Goal: Task Accomplishment & Management: Use online tool/utility

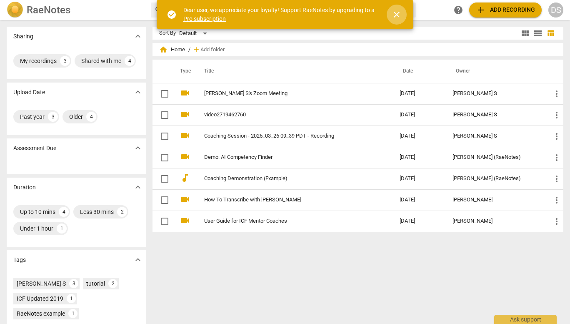
click at [400, 12] on span "close" at bounding box center [396, 15] width 10 height 10
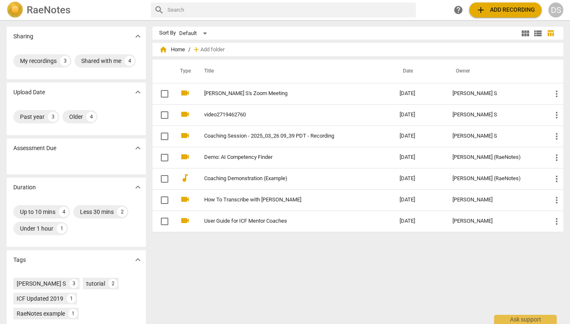
click at [428, 13] on div "search help add Add recording DS" at bounding box center [357, 9] width 412 height 15
click at [497, 7] on span "add Add recording" at bounding box center [505, 10] width 59 height 10
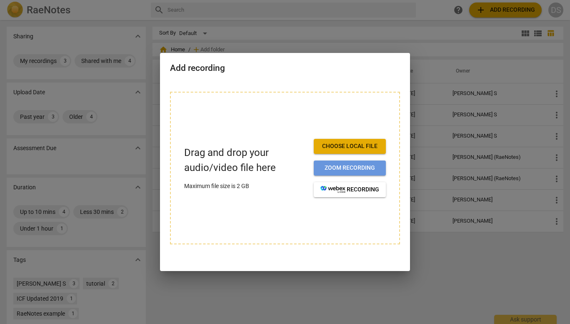
click at [341, 171] on span "Zoom recording" at bounding box center [349, 168] width 59 height 8
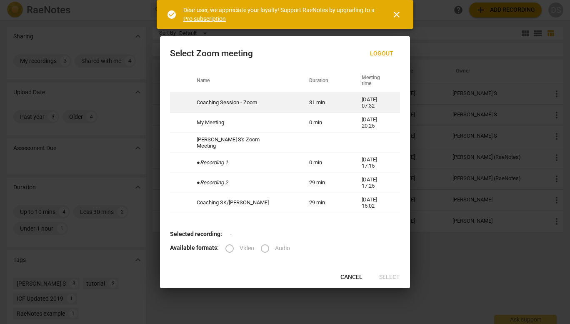
click at [250, 104] on td "Coaching Session - Zoom" at bounding box center [243, 103] width 112 height 20
radio input "true"
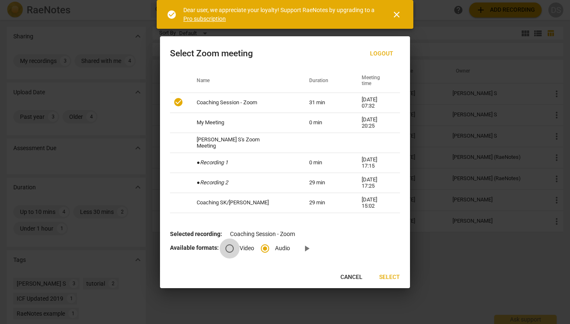
click at [229, 246] on input "Video" at bounding box center [229, 248] width 20 height 20
radio input "true"
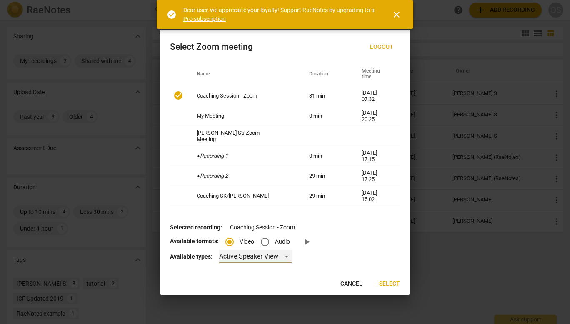
click at [263, 257] on div "Active Speaker View" at bounding box center [255, 255] width 72 height 13
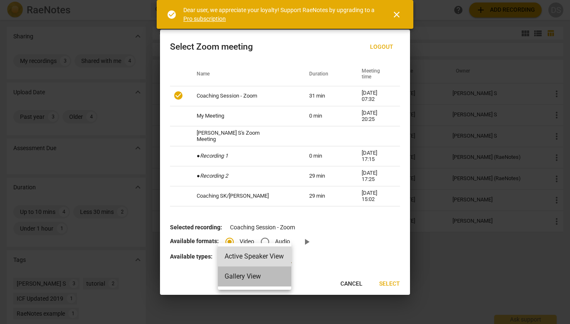
click at [252, 274] on li "Gallery View" at bounding box center [254, 276] width 73 height 20
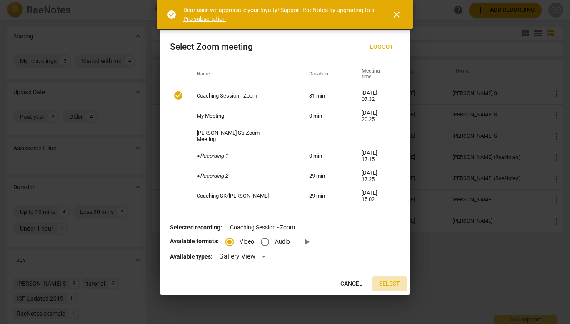
click at [392, 284] on span "Select" at bounding box center [389, 283] width 21 height 8
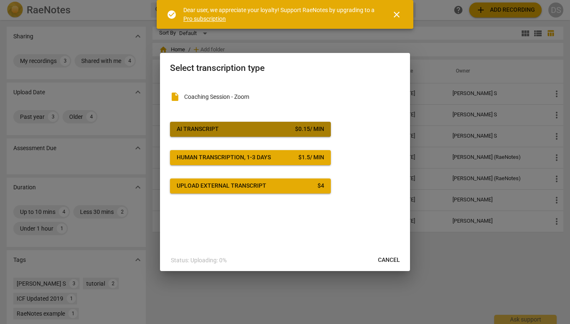
click at [316, 130] on div "$ 0.15 / min" at bounding box center [309, 129] width 29 height 8
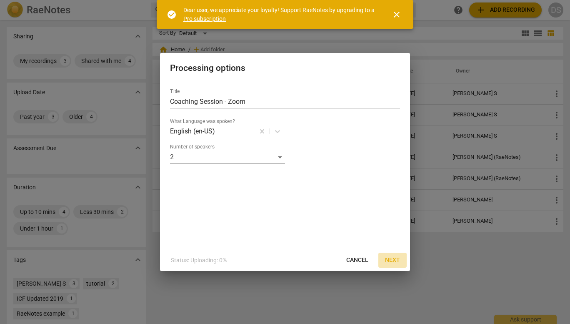
click at [392, 264] on span "Next" at bounding box center [392, 260] width 15 height 8
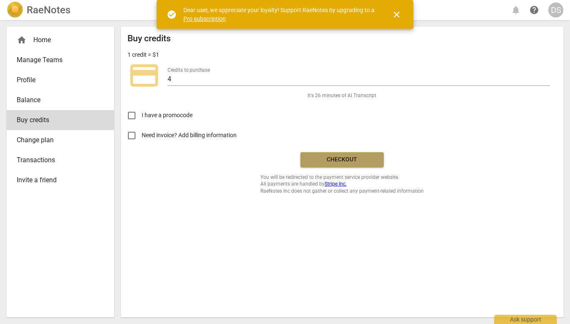
click at [343, 157] on span "Checkout" at bounding box center [342, 159] width 70 height 8
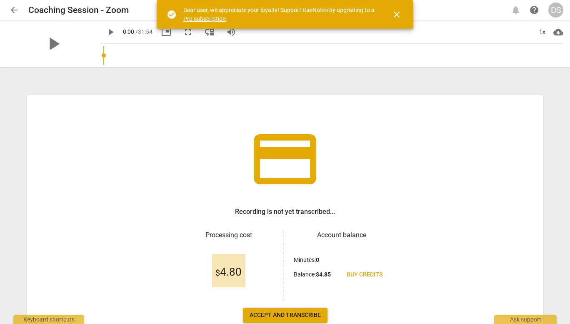
click at [399, 11] on span "close" at bounding box center [396, 15] width 10 height 10
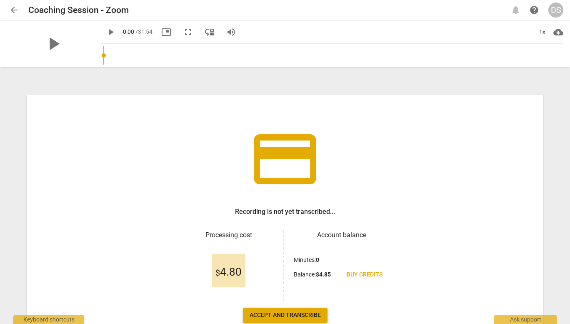
scroll to position [52, 0]
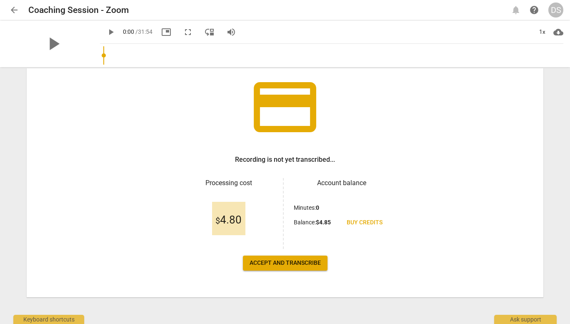
click at [283, 269] on button "Accept and transcribe" at bounding box center [285, 262] width 85 height 15
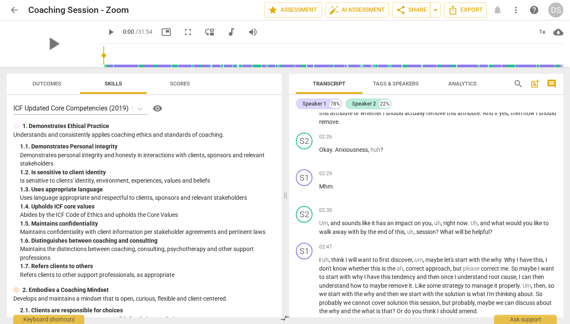
scroll to position [356, 0]
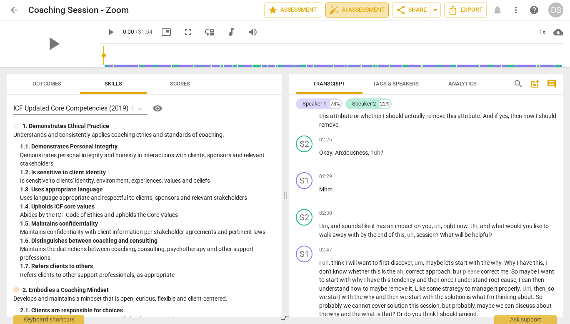
click at [361, 12] on span "auto_fix_high AI Assessment" at bounding box center [357, 10] width 56 height 10
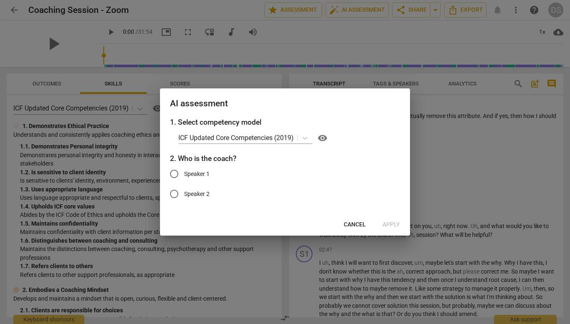
click at [458, 178] on div at bounding box center [285, 162] width 570 height 324
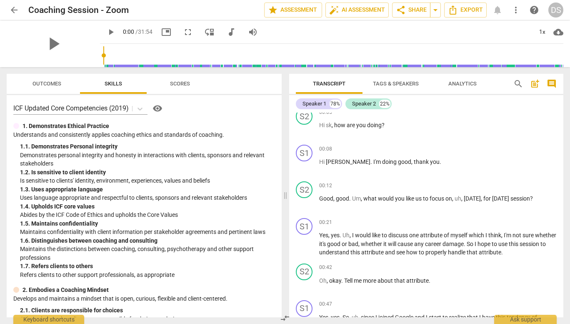
scroll to position [0, 0]
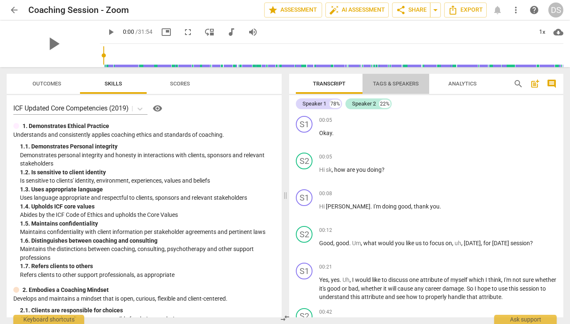
click at [397, 85] on span "Tags & Speakers" at bounding box center [396, 83] width 46 height 6
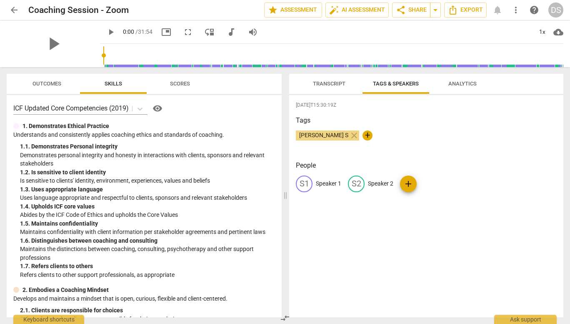
click at [457, 85] on span "Analytics" at bounding box center [462, 83] width 28 height 6
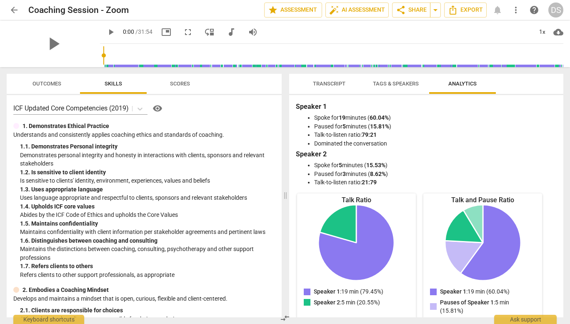
click at [402, 84] on span "Tags & Speakers" at bounding box center [396, 83] width 46 height 6
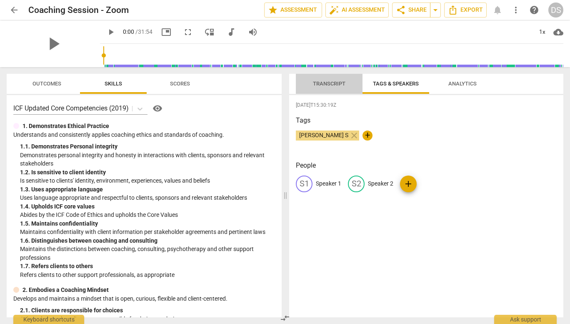
click at [327, 85] on span "Transcript" at bounding box center [329, 83] width 32 height 6
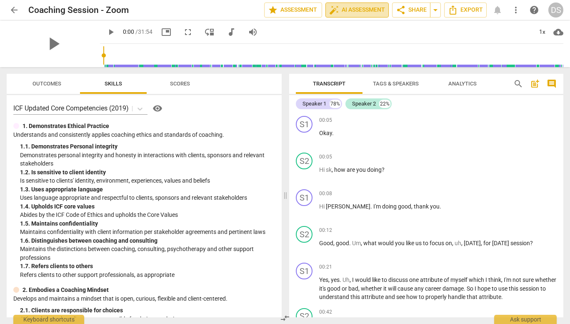
click at [361, 7] on span "auto_fix_high AI Assessment" at bounding box center [357, 10] width 56 height 10
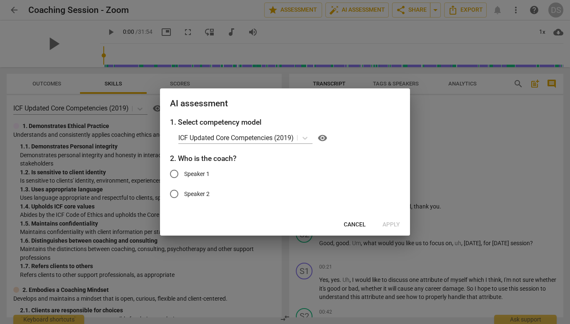
click at [192, 193] on span "Speaker 2" at bounding box center [196, 193] width 25 height 9
click at [184, 193] on input "Speaker 2" at bounding box center [174, 194] width 20 height 20
radio input "true"
click at [385, 222] on span "Apply" at bounding box center [390, 224] width 17 height 8
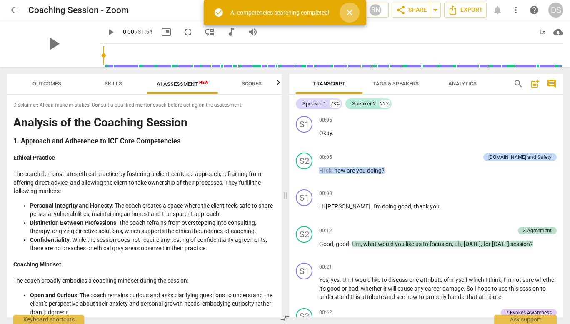
click at [351, 13] on span "close" at bounding box center [349, 12] width 10 height 10
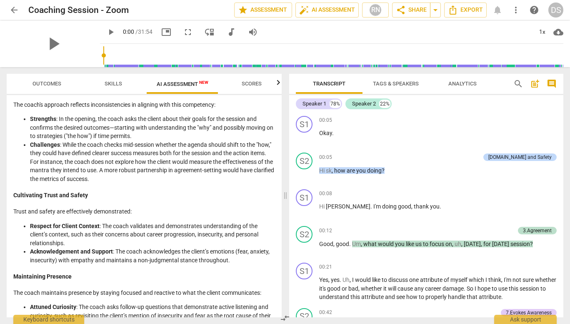
scroll to position [279, 0]
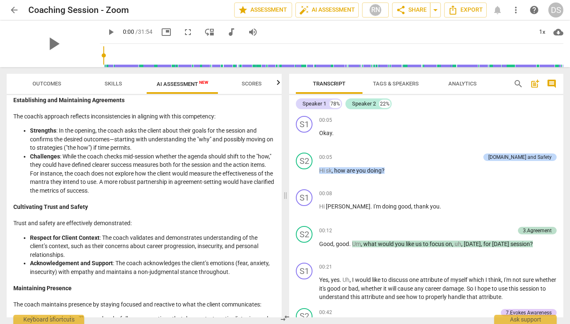
click at [167, 85] on span "AI Assessment New" at bounding box center [183, 84] width 52 height 6
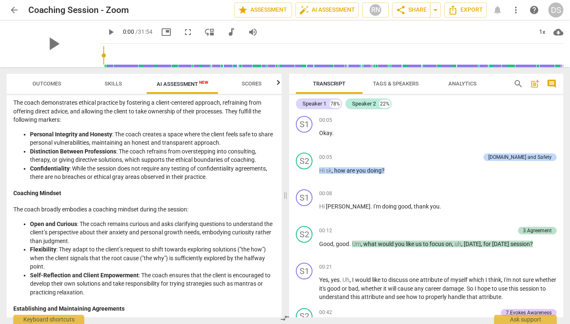
scroll to position [0, 0]
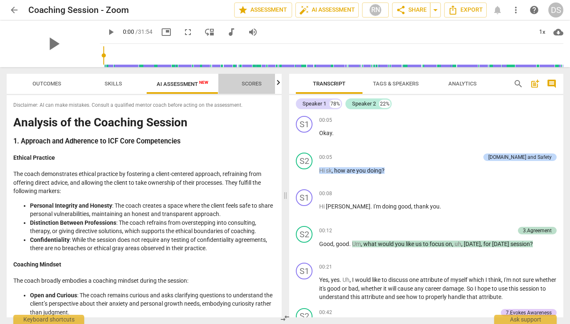
click at [248, 82] on span "Scores" at bounding box center [252, 83] width 20 height 6
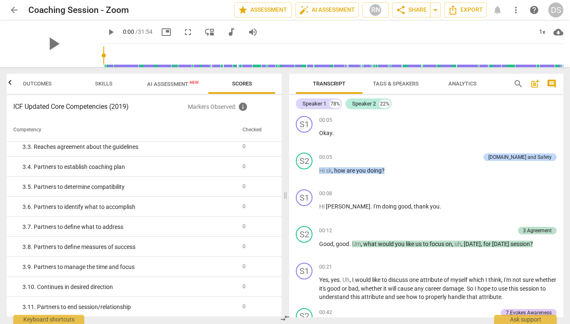
scroll to position [422, 0]
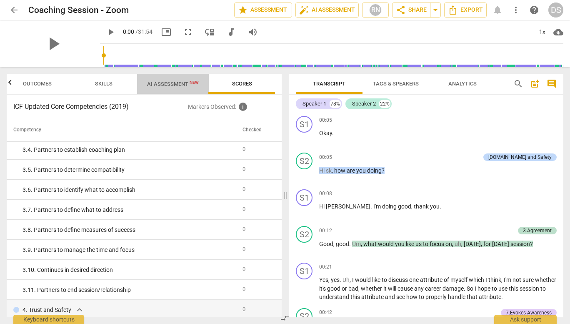
click at [166, 85] on span "AI Assessment New" at bounding box center [173, 84] width 52 height 6
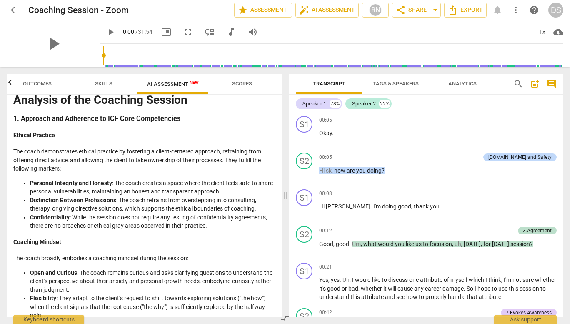
scroll to position [0, 0]
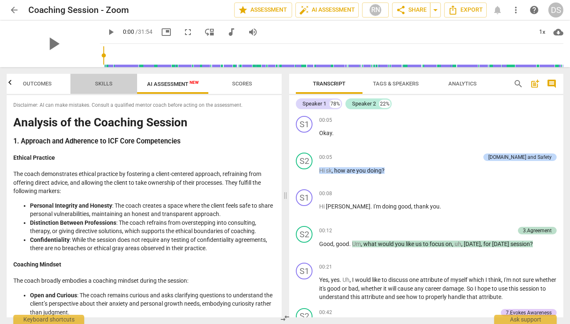
click at [98, 86] on span "Skills" at bounding box center [103, 83] width 17 height 6
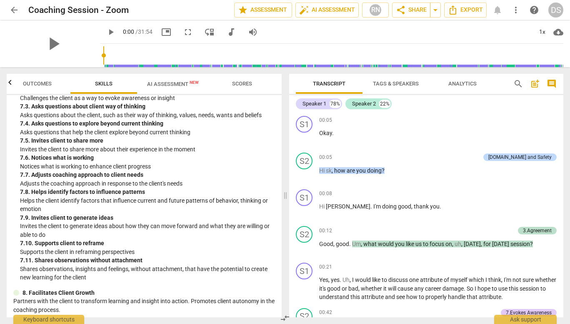
scroll to position [1176, 0]
click at [160, 83] on span "AI Assessment New" at bounding box center [173, 84] width 52 height 6
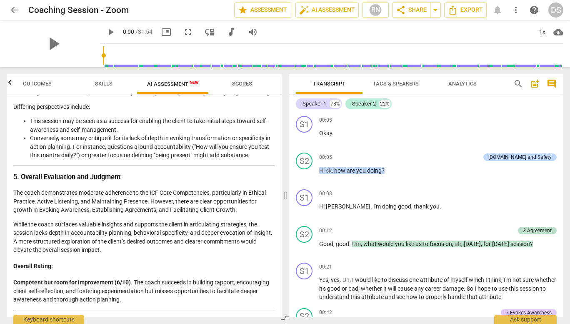
scroll to position [1206, 0]
click at [108, 85] on span "Skills" at bounding box center [103, 83] width 17 height 6
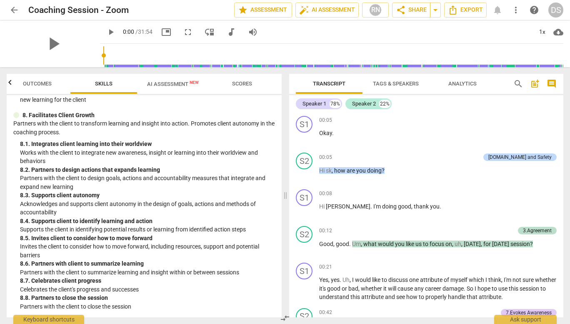
scroll to position [1343, 0]
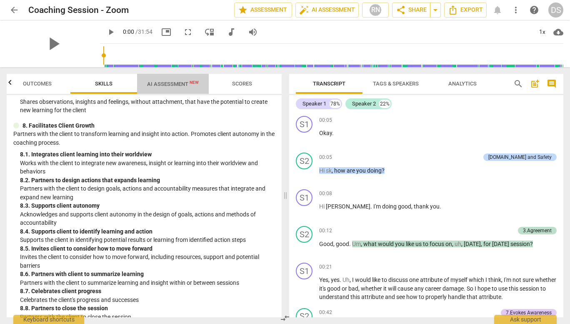
click at [164, 81] on span "AI Assessment New" at bounding box center [173, 84] width 52 height 6
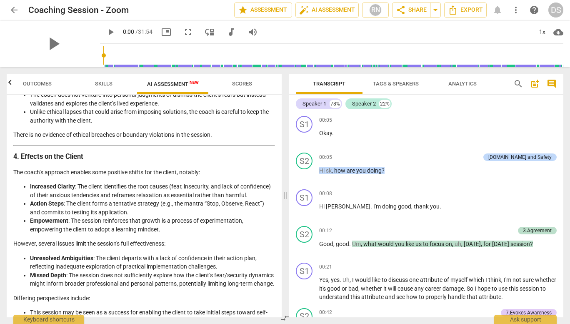
scroll to position [994, 0]
